Goal: Transaction & Acquisition: Purchase product/service

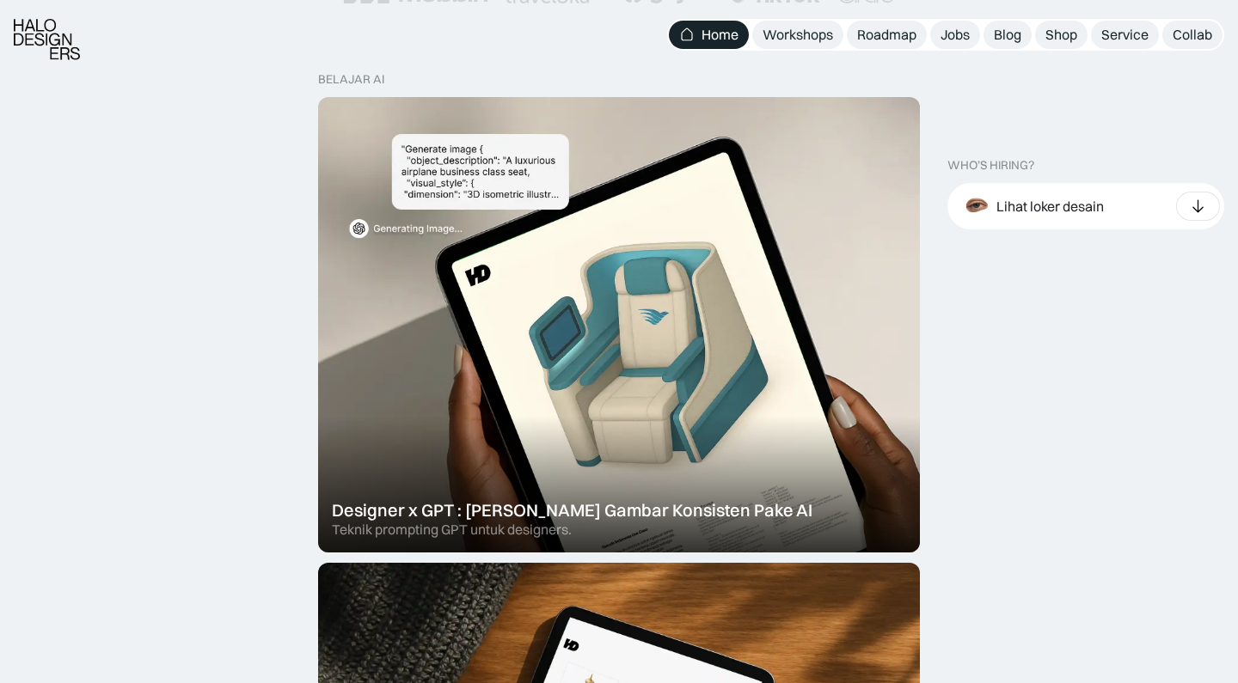
scroll to position [497, 0]
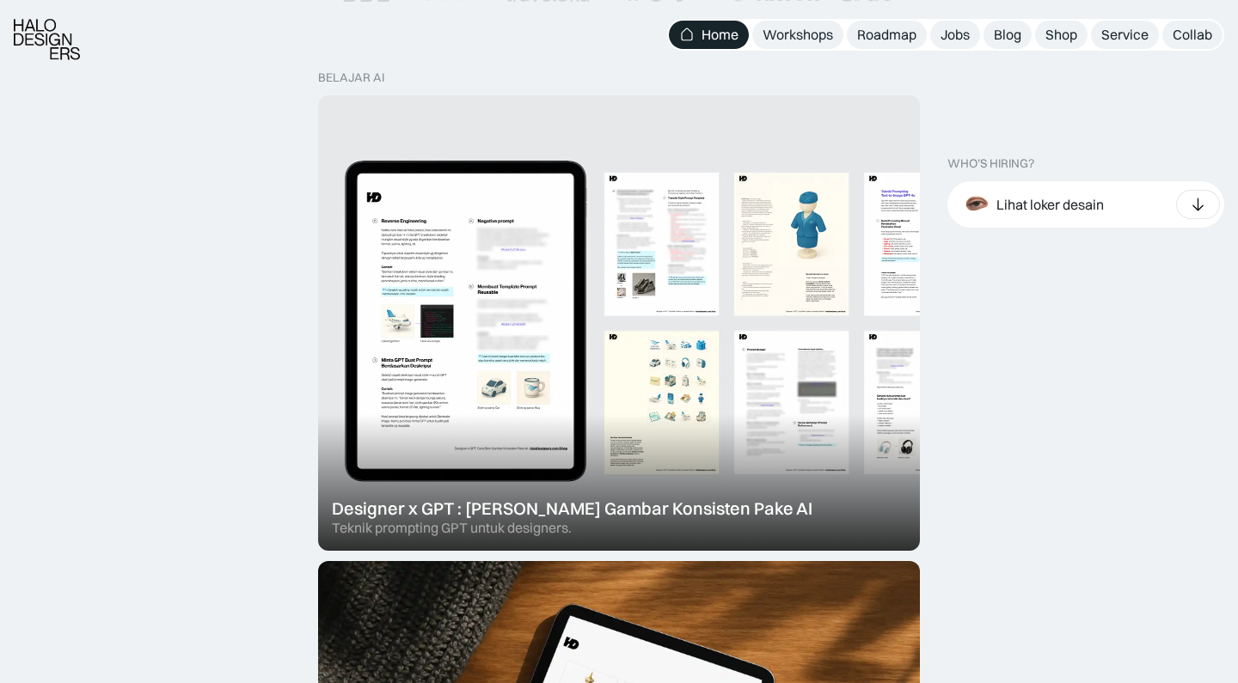
click at [826, 377] on div at bounding box center [619, 323] width 602 height 456
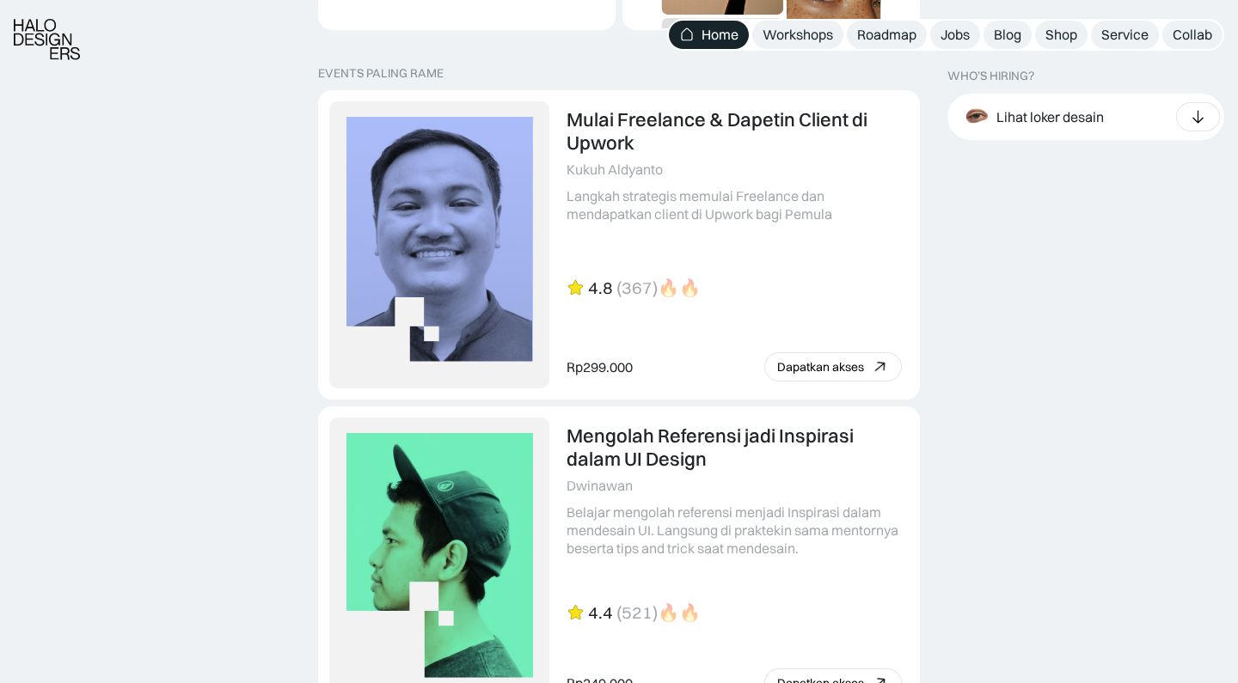
scroll to position [3645, 0]
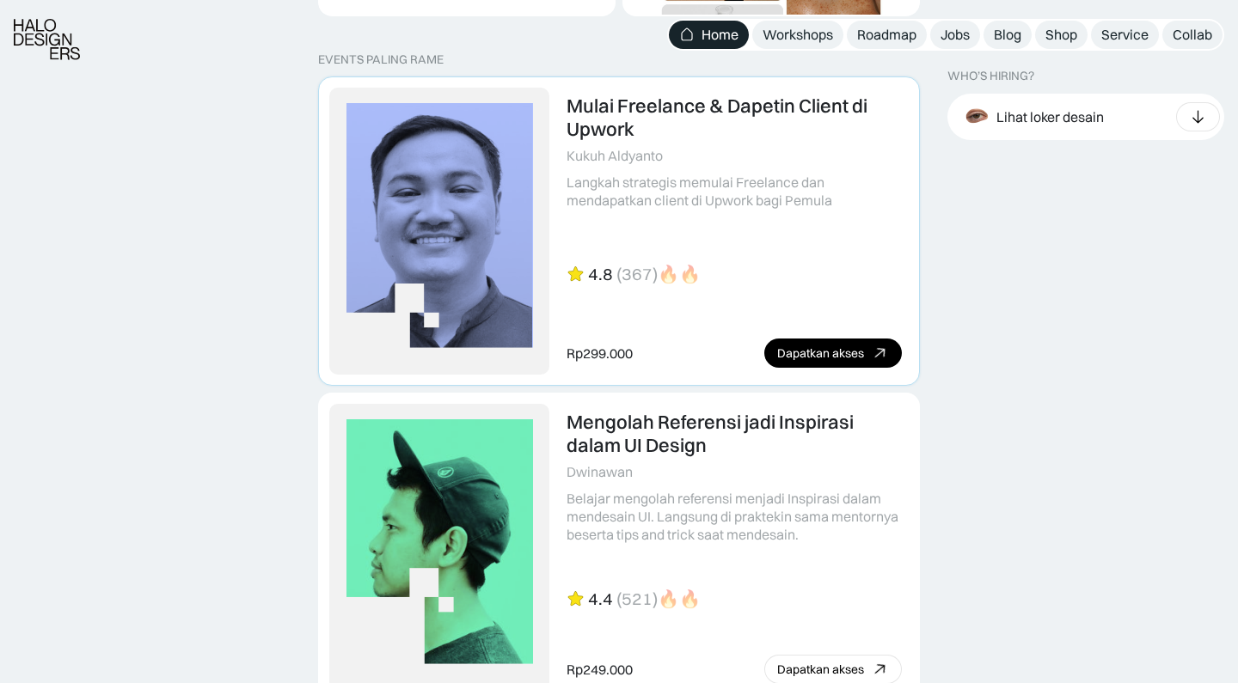
click at [868, 339] on link "Dapatkan akses" at bounding box center [833, 353] width 138 height 29
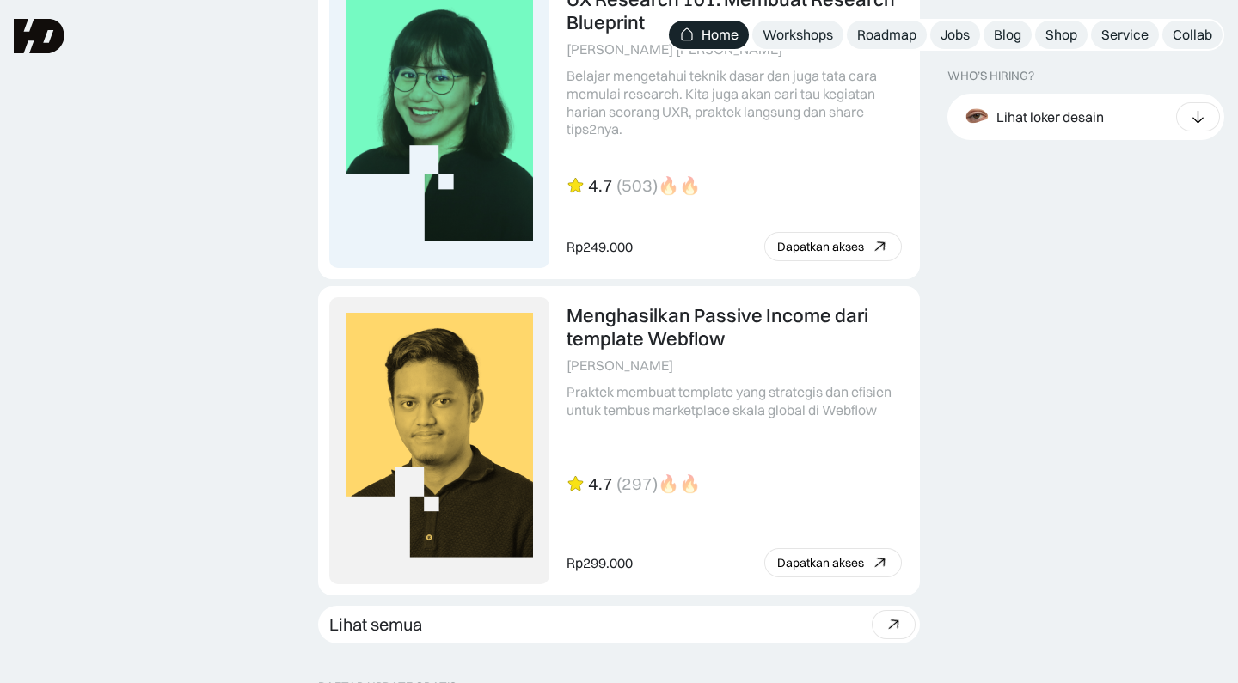
scroll to position [4383, 0]
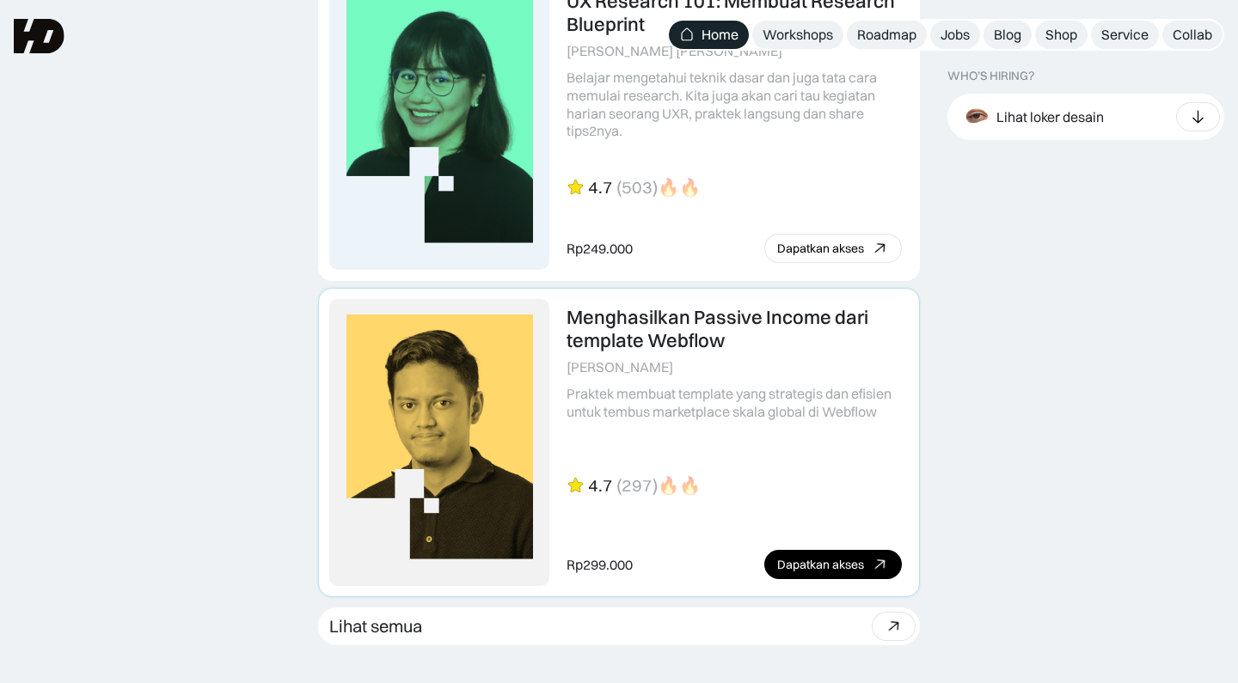
click at [805, 372] on link at bounding box center [619, 443] width 600 height 308
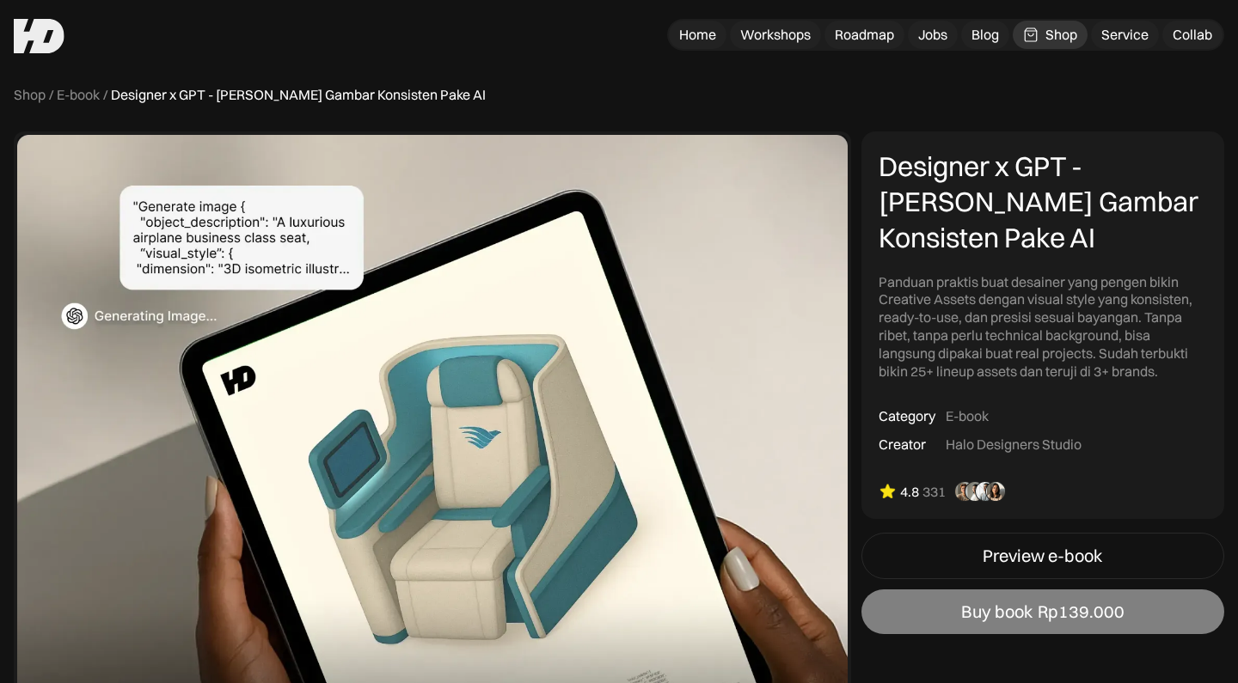
click at [939, 617] on link "Buy book Rp139.000" at bounding box center [1042, 612] width 363 height 45
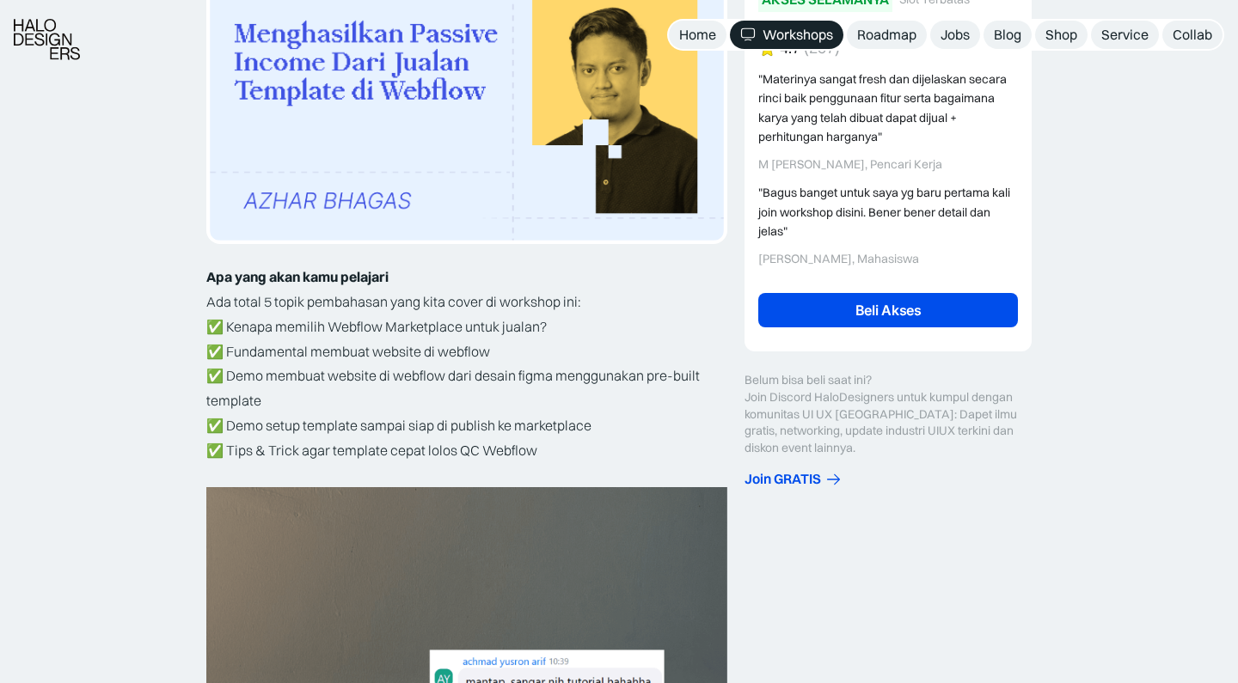
scroll to position [372, 0]
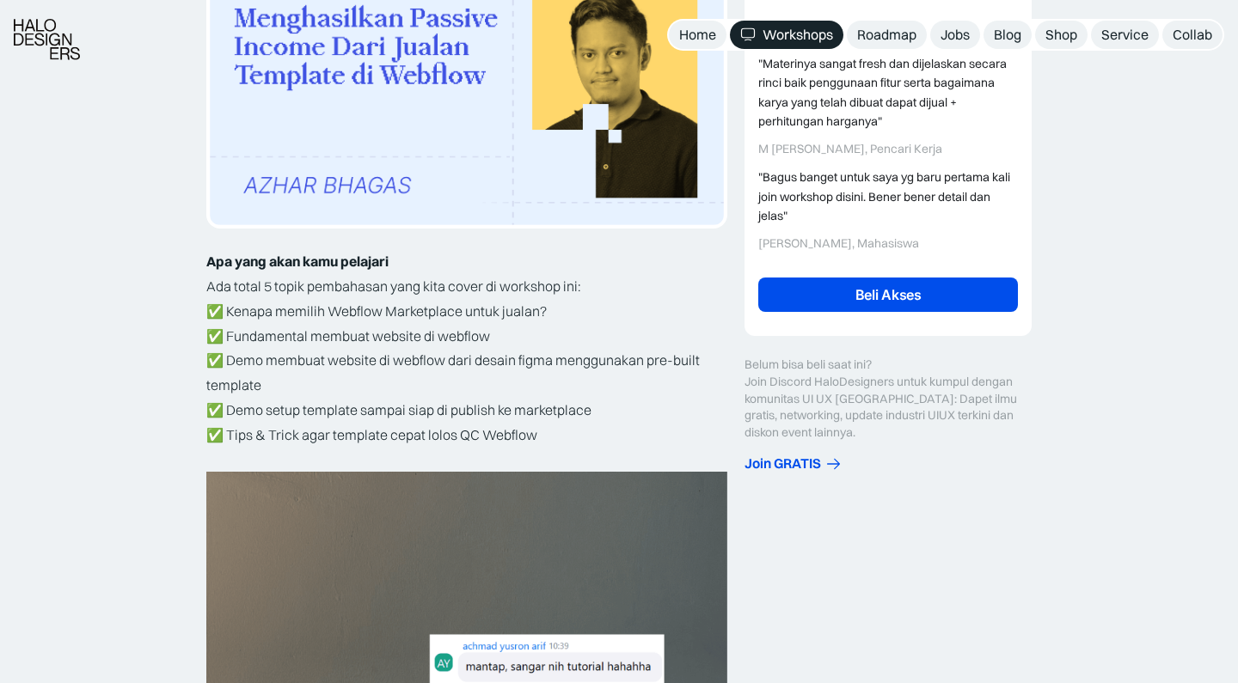
click at [837, 282] on link "Beli Akses" at bounding box center [888, 295] width 260 height 34
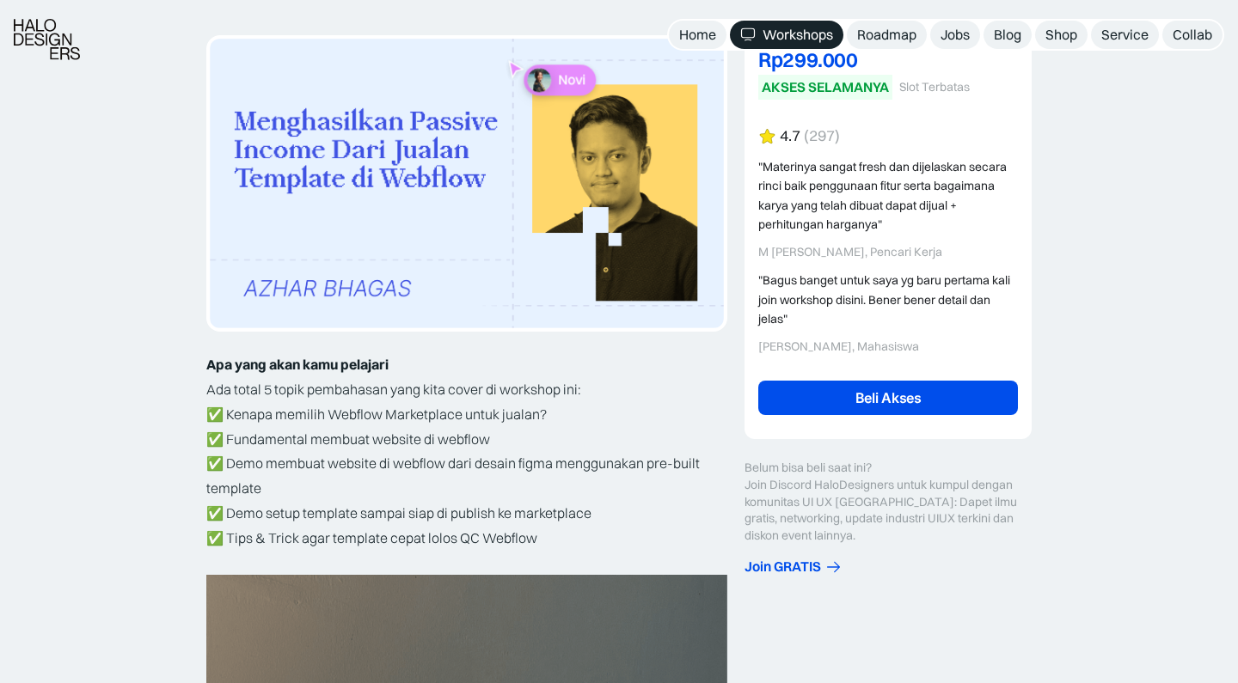
scroll to position [307, 0]
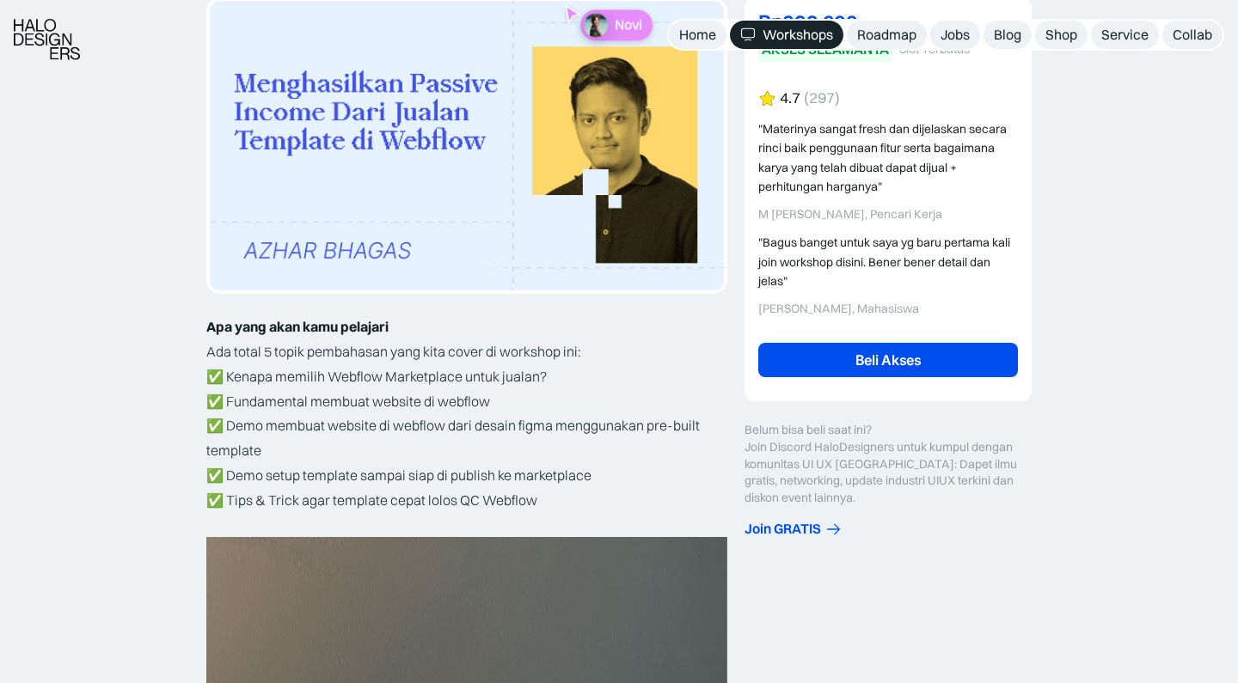
click at [897, 347] on link "Beli Akses" at bounding box center [888, 360] width 260 height 34
